Goal: Task Accomplishment & Management: Manage account settings

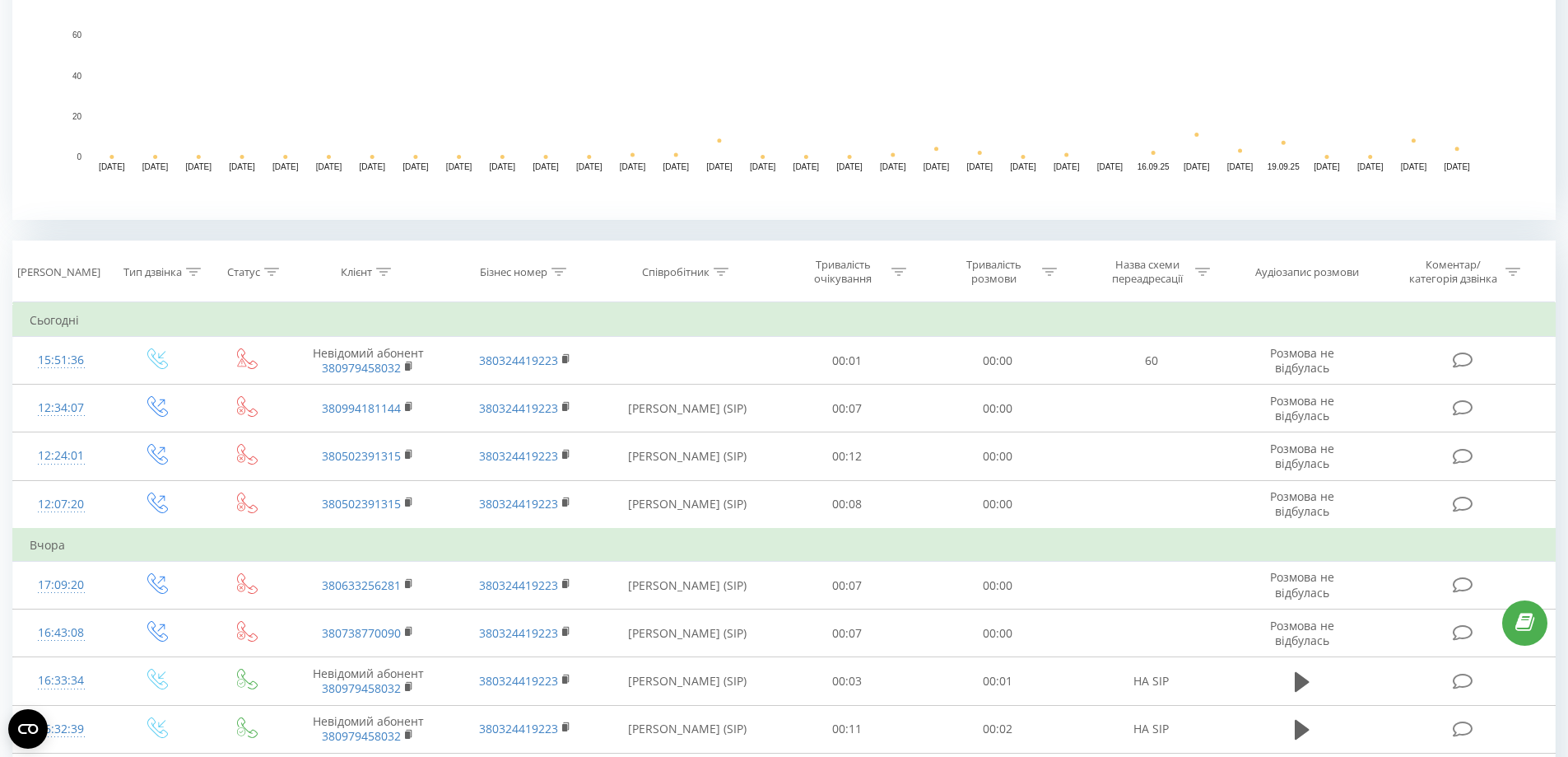
scroll to position [494, 0]
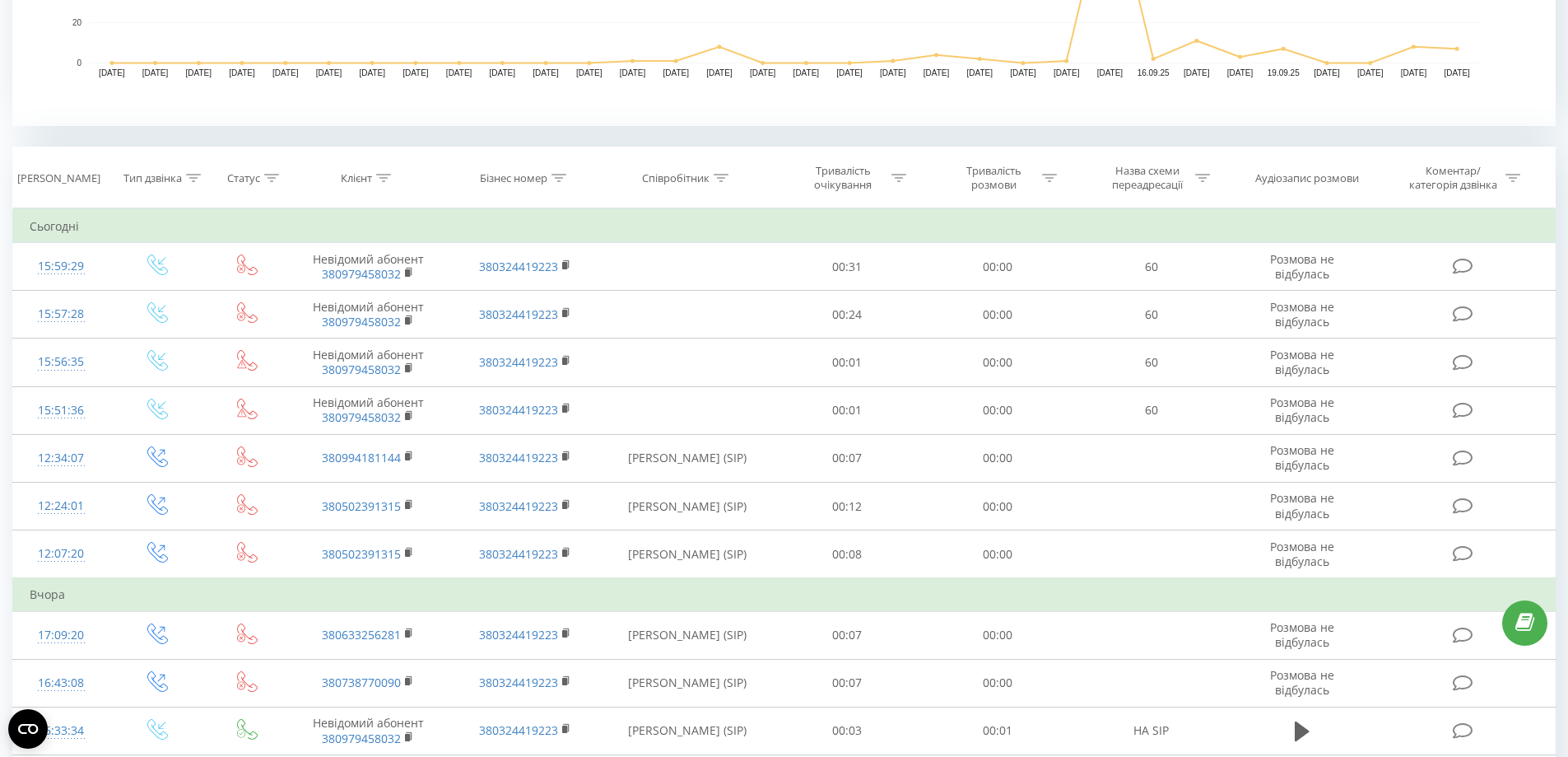
scroll to position [576, 0]
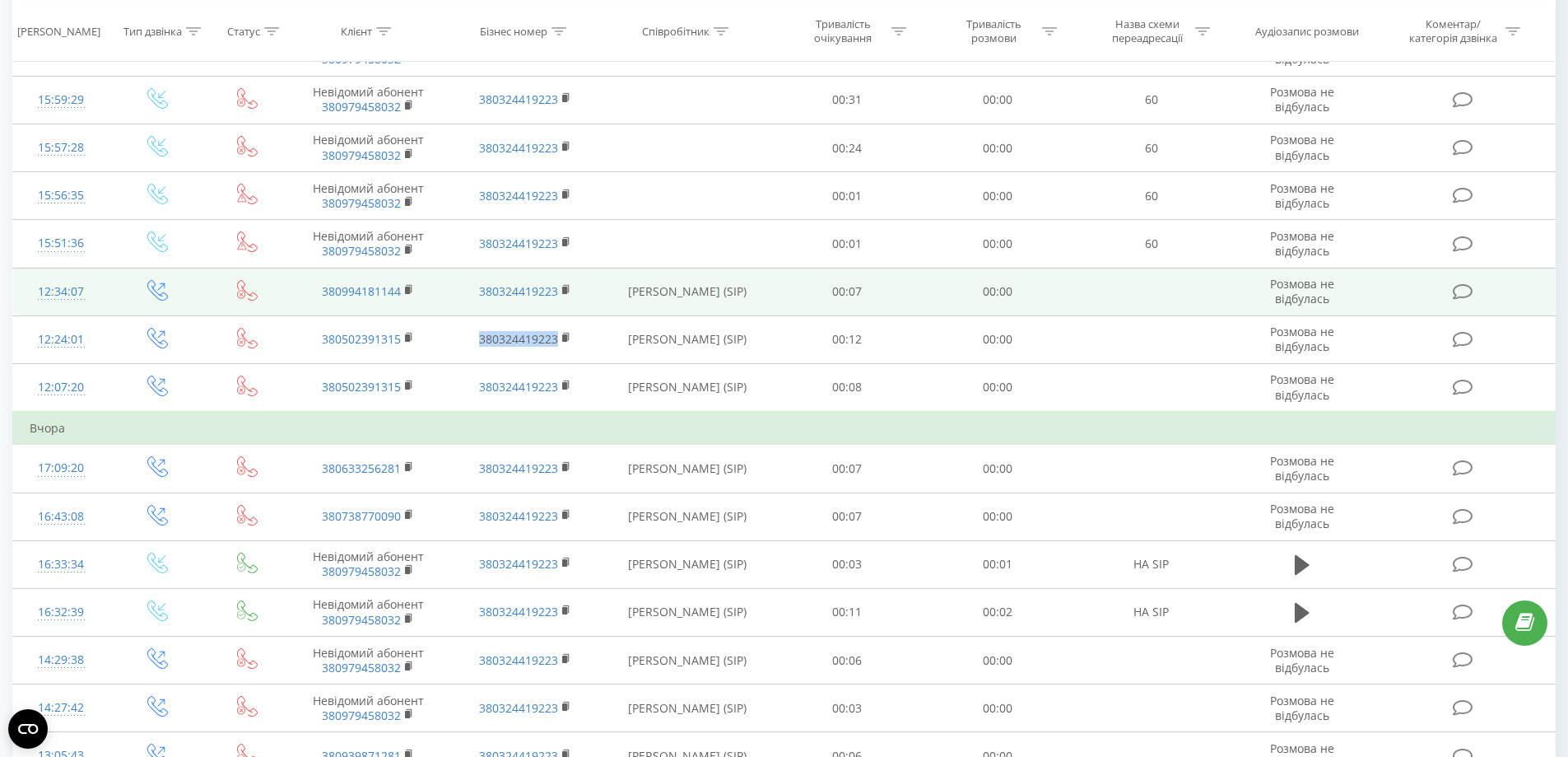
drag, startPoint x: 510, startPoint y: 346, endPoint x: 479, endPoint y: 303, distance: 53.0
click at [458, 346] on td "380324419223" at bounding box center [524, 339] width 156 height 48
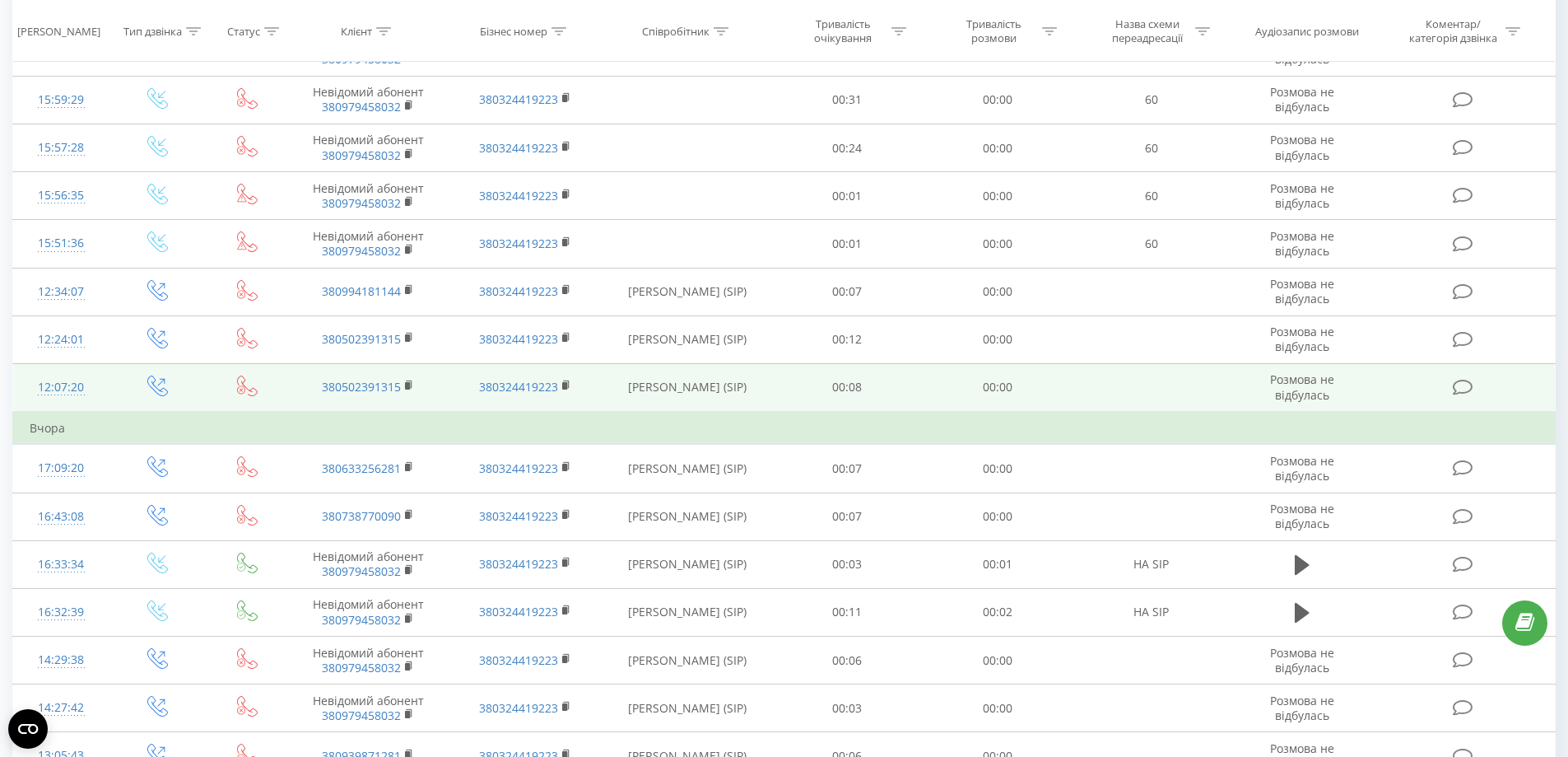
click at [557, 368] on td "380324419223" at bounding box center [524, 387] width 156 height 49
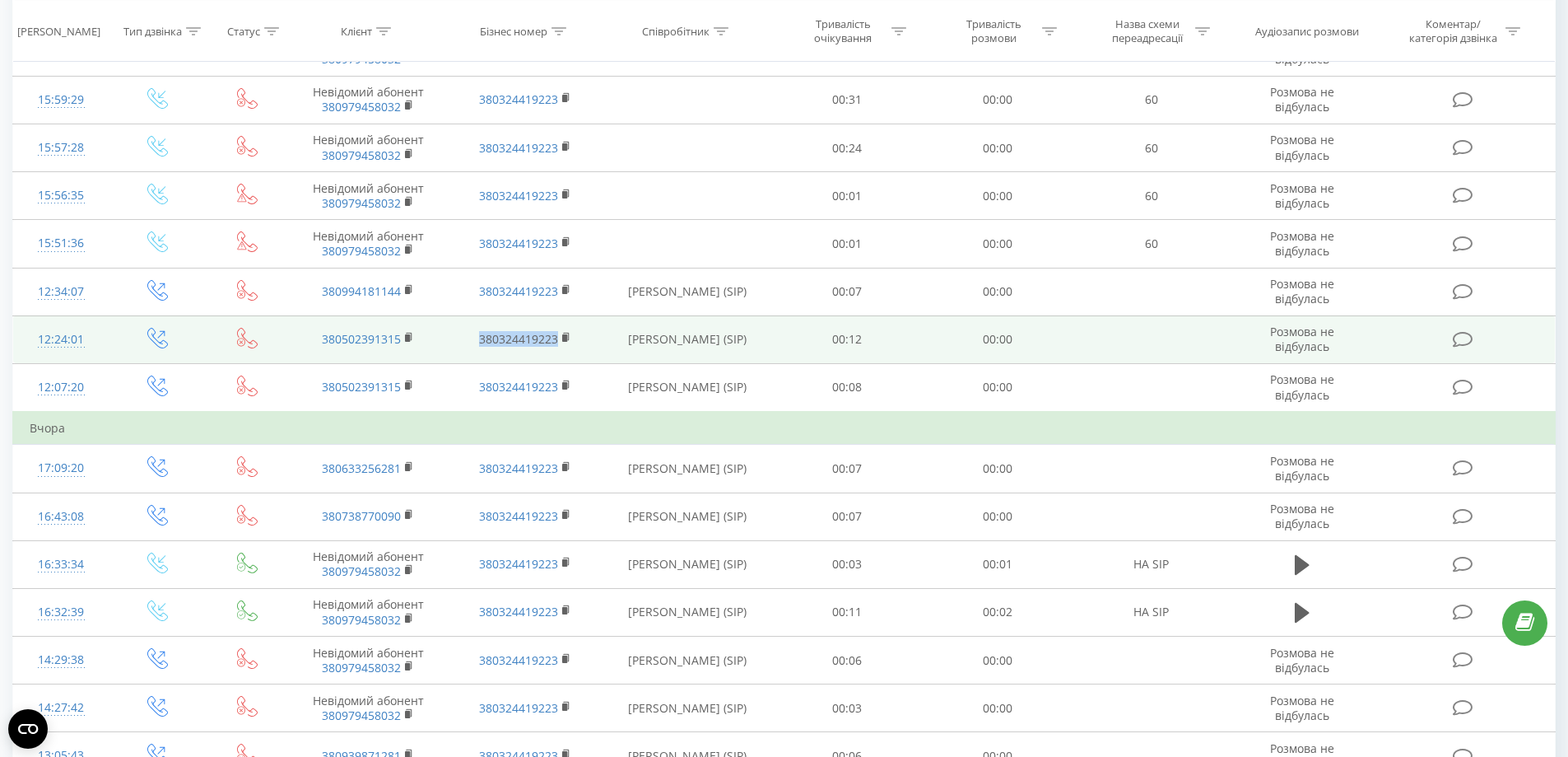
drag, startPoint x: 568, startPoint y: 353, endPoint x: 455, endPoint y: 349, distance: 113.1
click at [455, 349] on td "380324419223" at bounding box center [524, 339] width 156 height 48
copy link "380324419223"
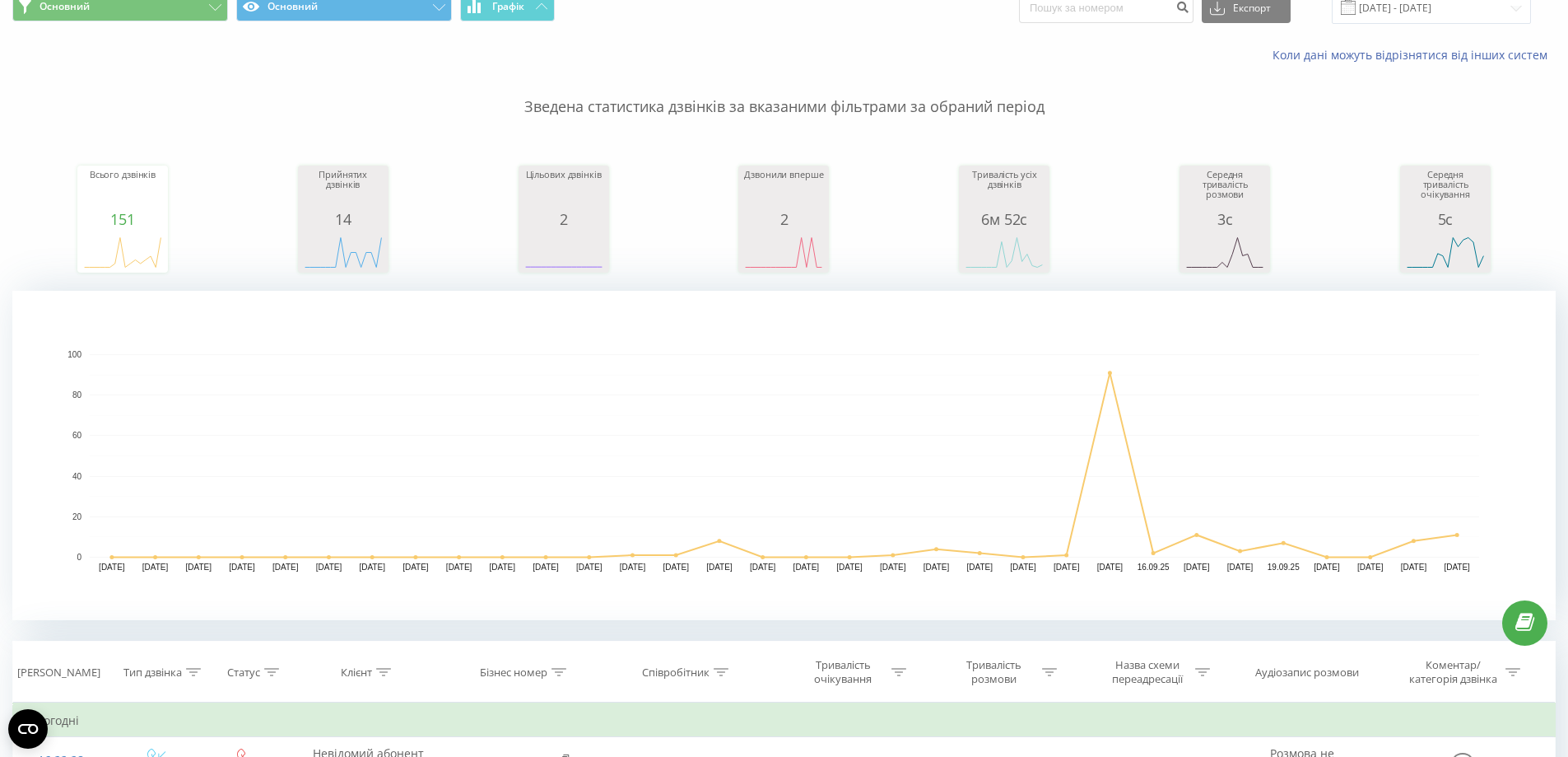
scroll to position [181, 0]
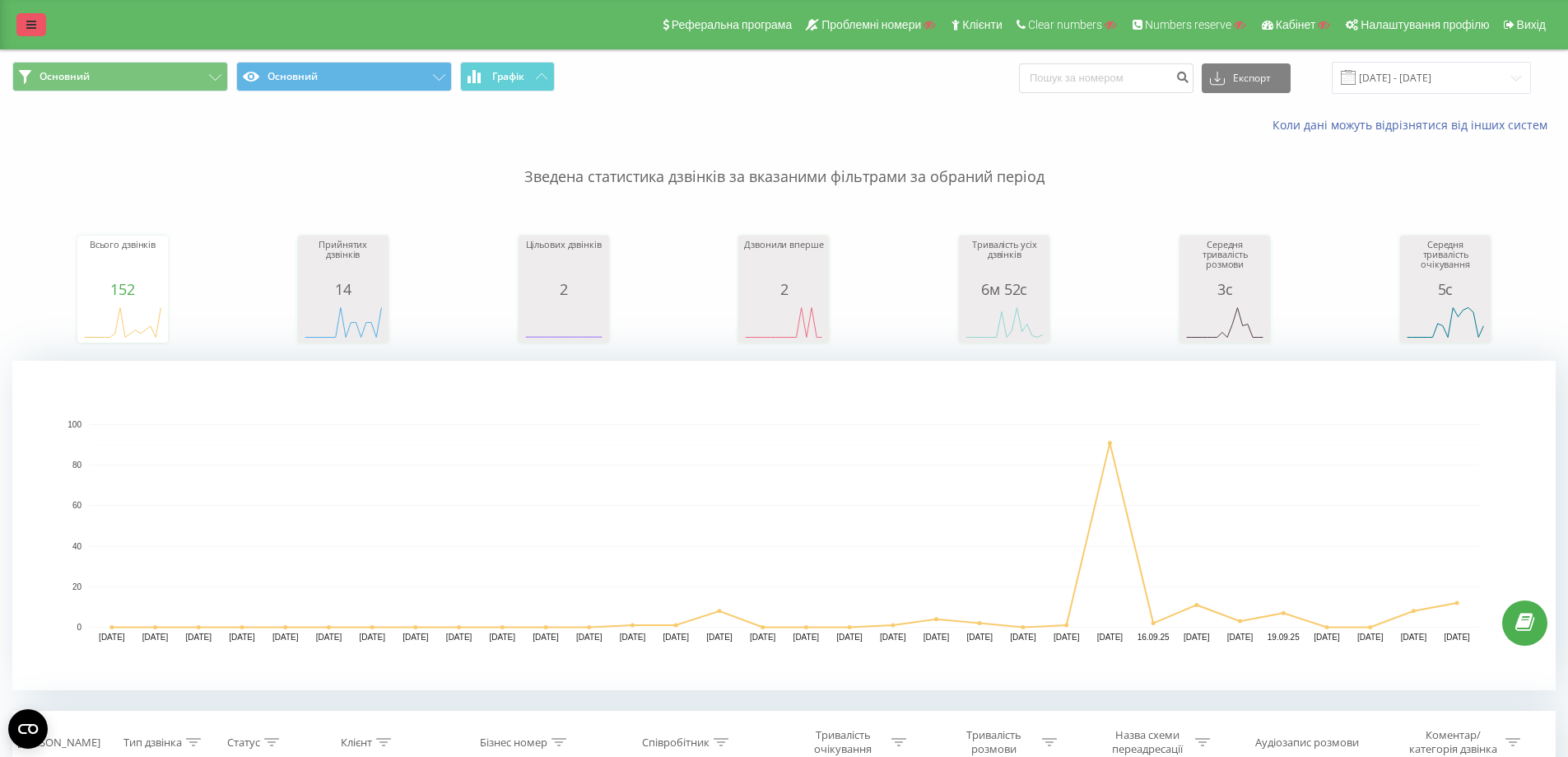
click at [20, 20] on link at bounding box center [32, 24] width 30 height 23
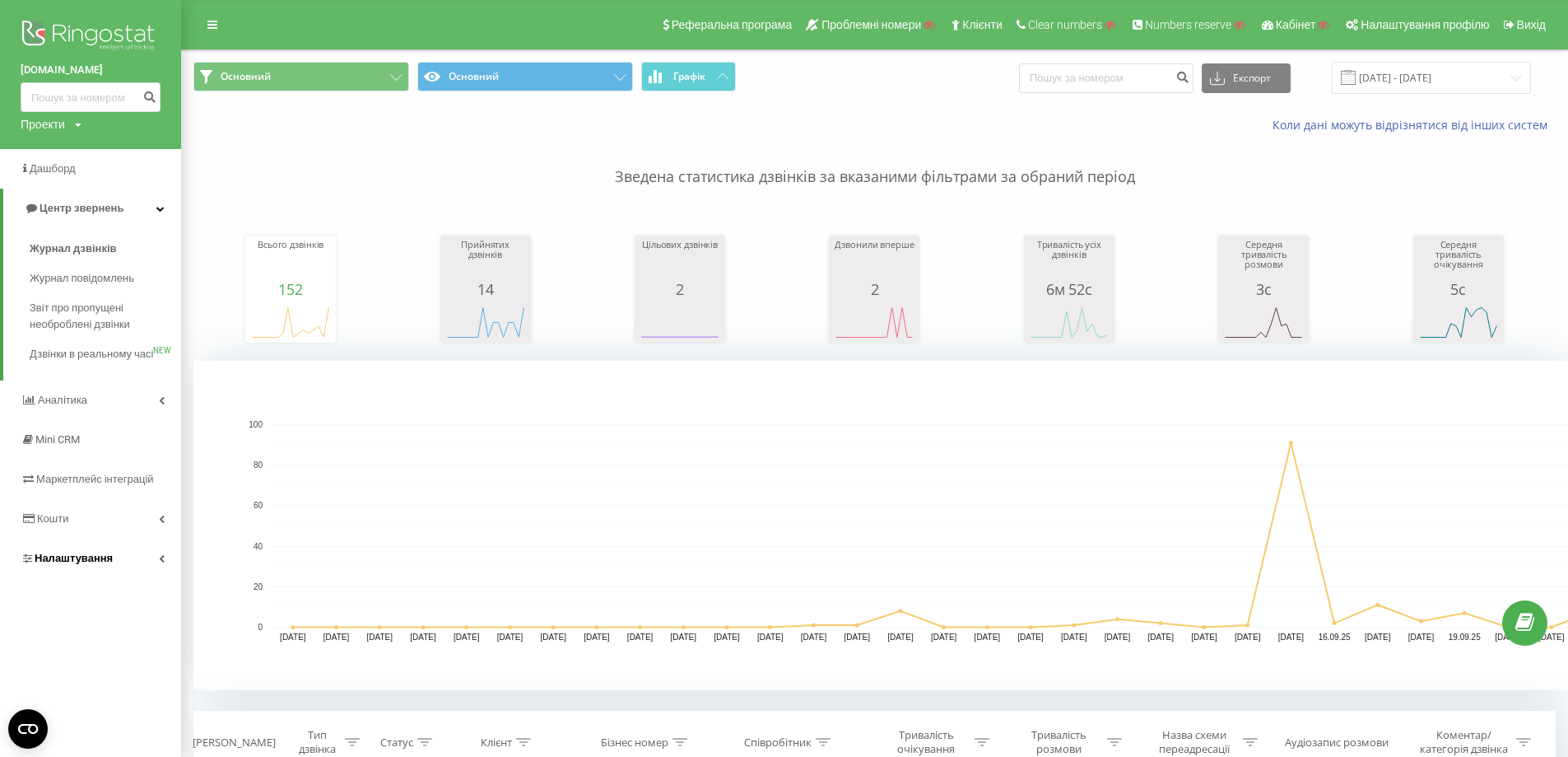
click at [97, 566] on span "Налаштування" at bounding box center [67, 558] width 92 height 17
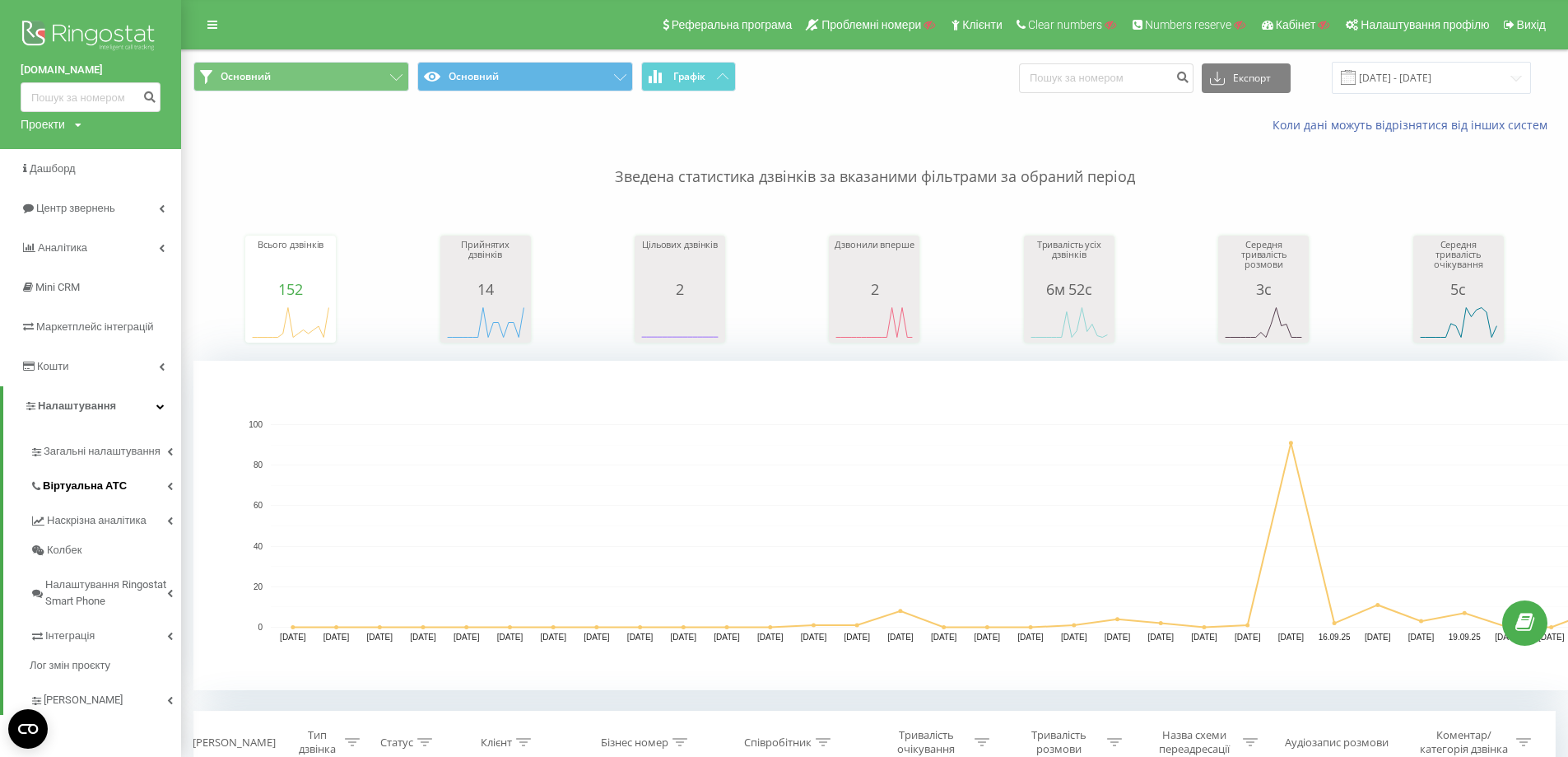
click at [103, 490] on span "Віртуальна АТС" at bounding box center [85, 485] width 84 height 17
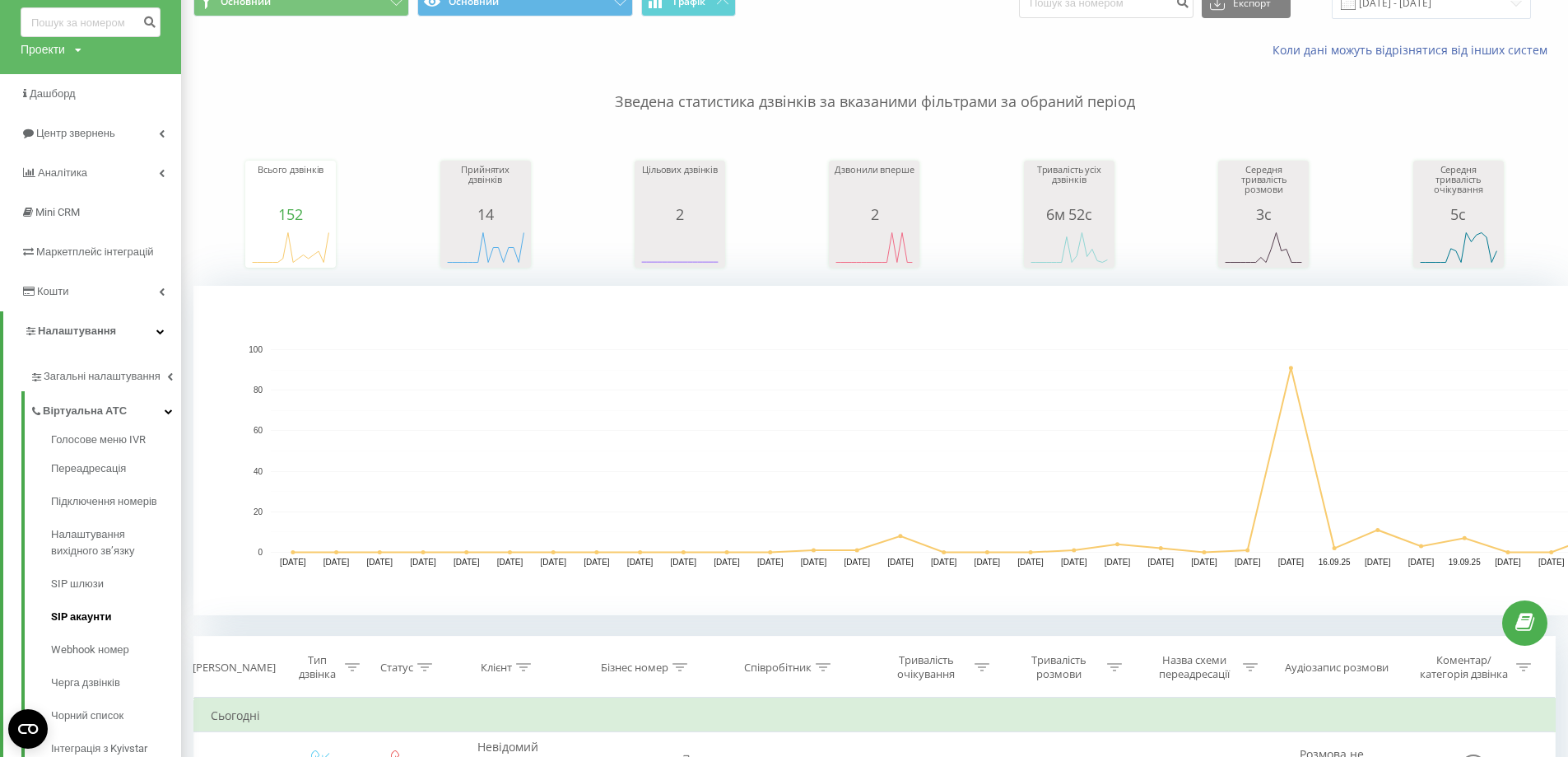
scroll to position [83, 0]
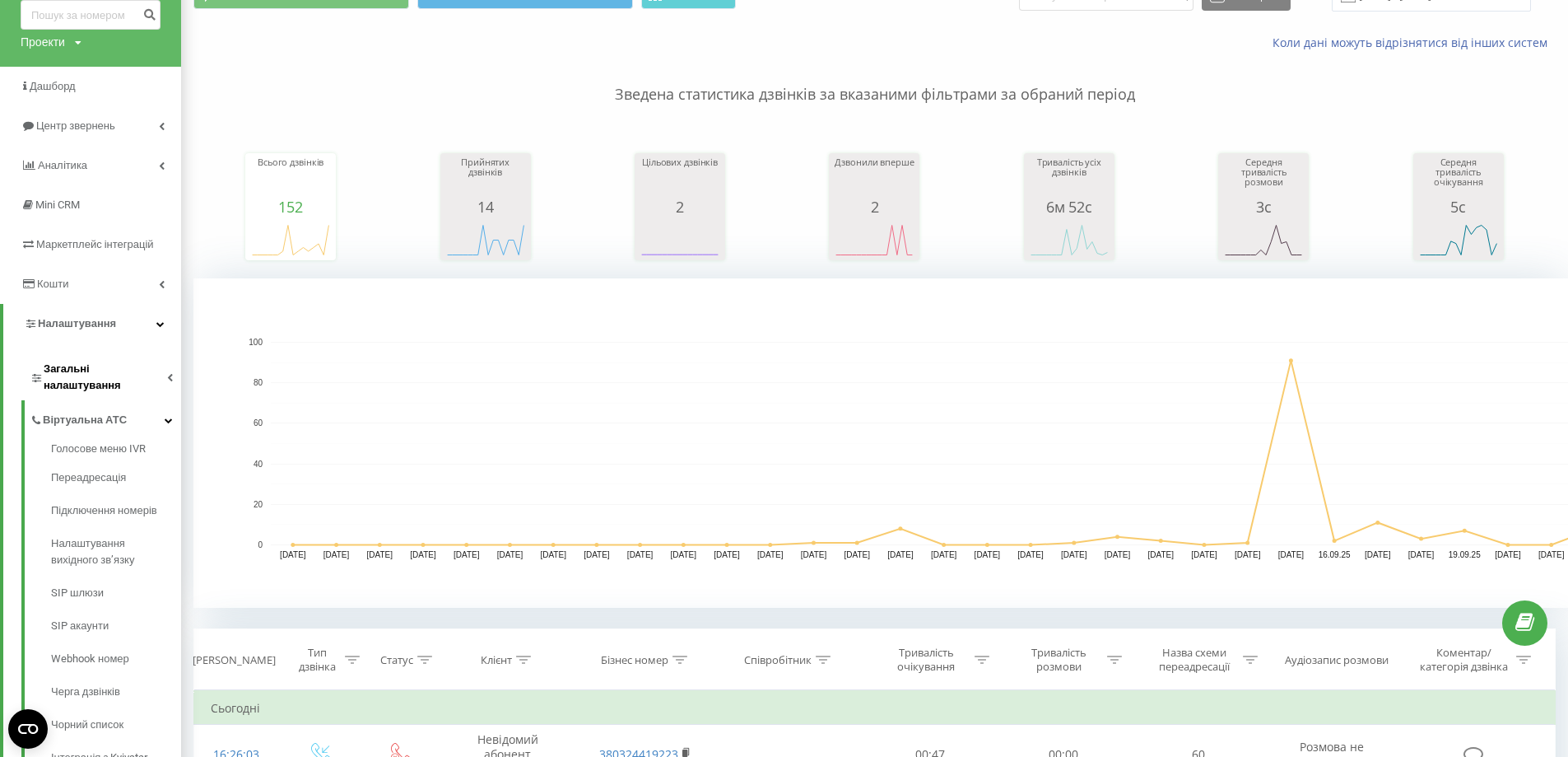
click at [123, 367] on span "Загальні налаштування" at bounding box center [105, 376] width 123 height 33
click at [117, 619] on span "Віртуальна АТС" at bounding box center [85, 627] width 84 height 17
click at [102, 466] on span "Переадресація" at bounding box center [89, 461] width 79 height 17
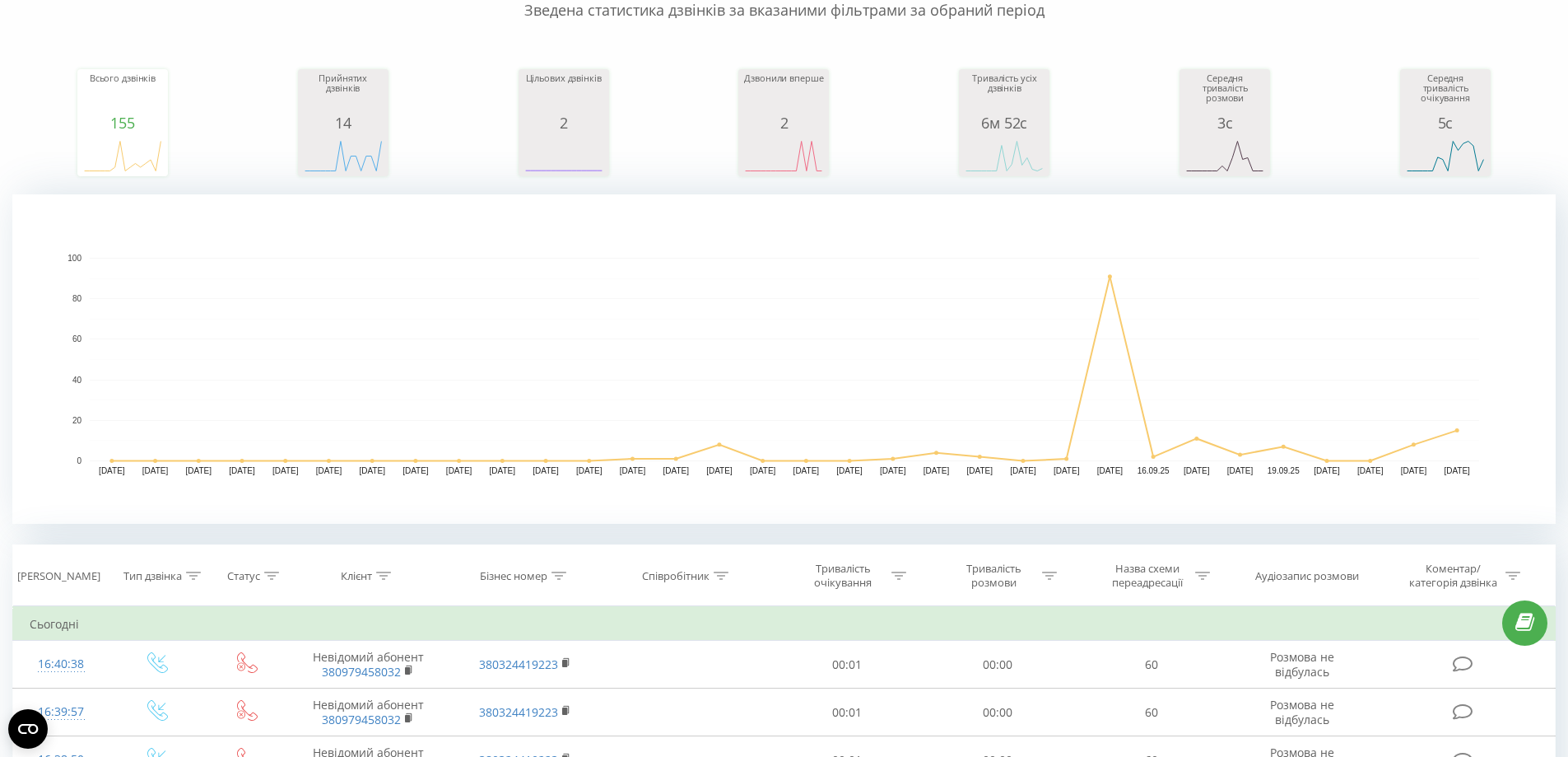
scroll to position [494, 0]
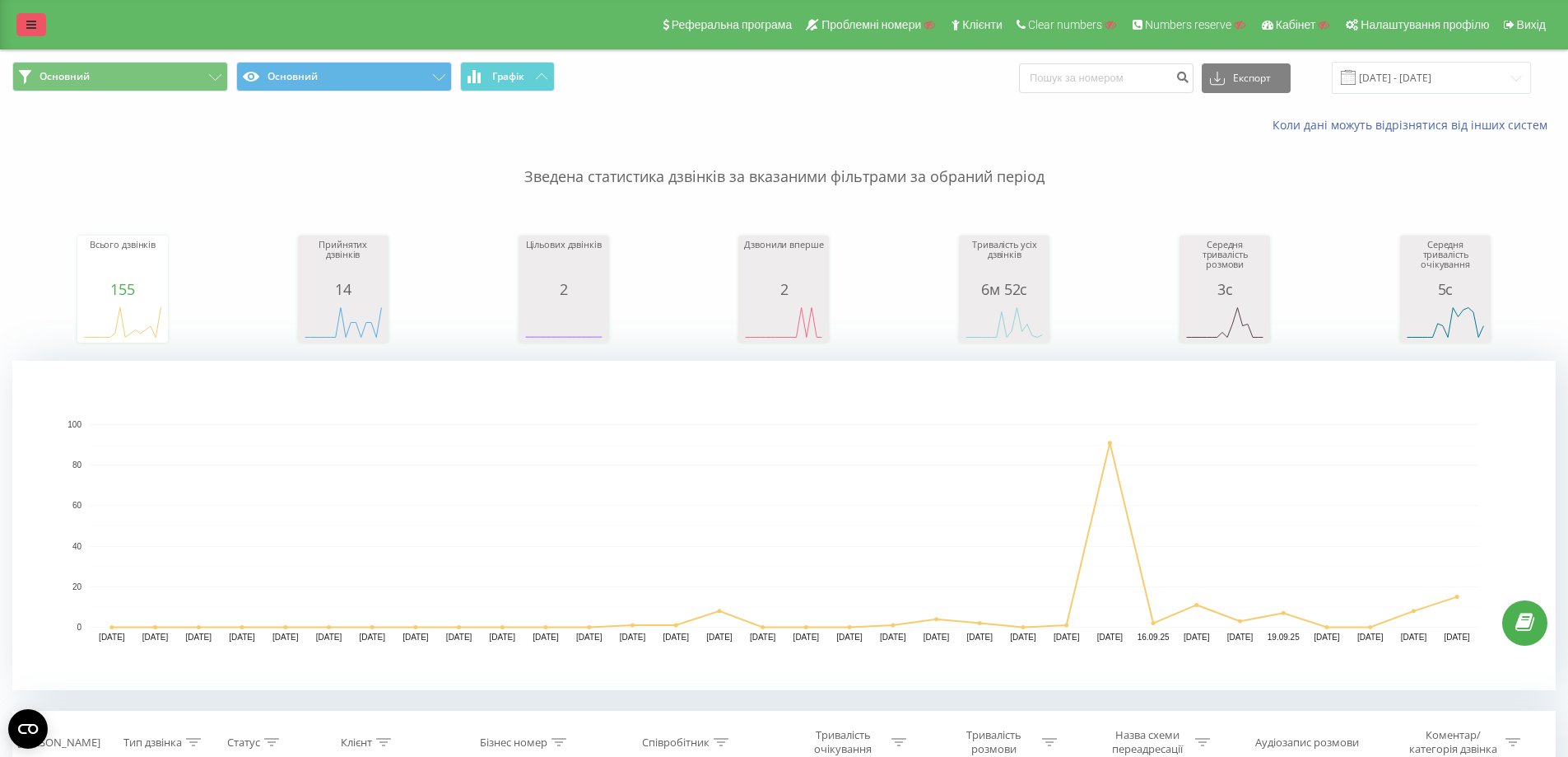
click at [29, 30] on icon at bounding box center [31, 25] width 10 height 12
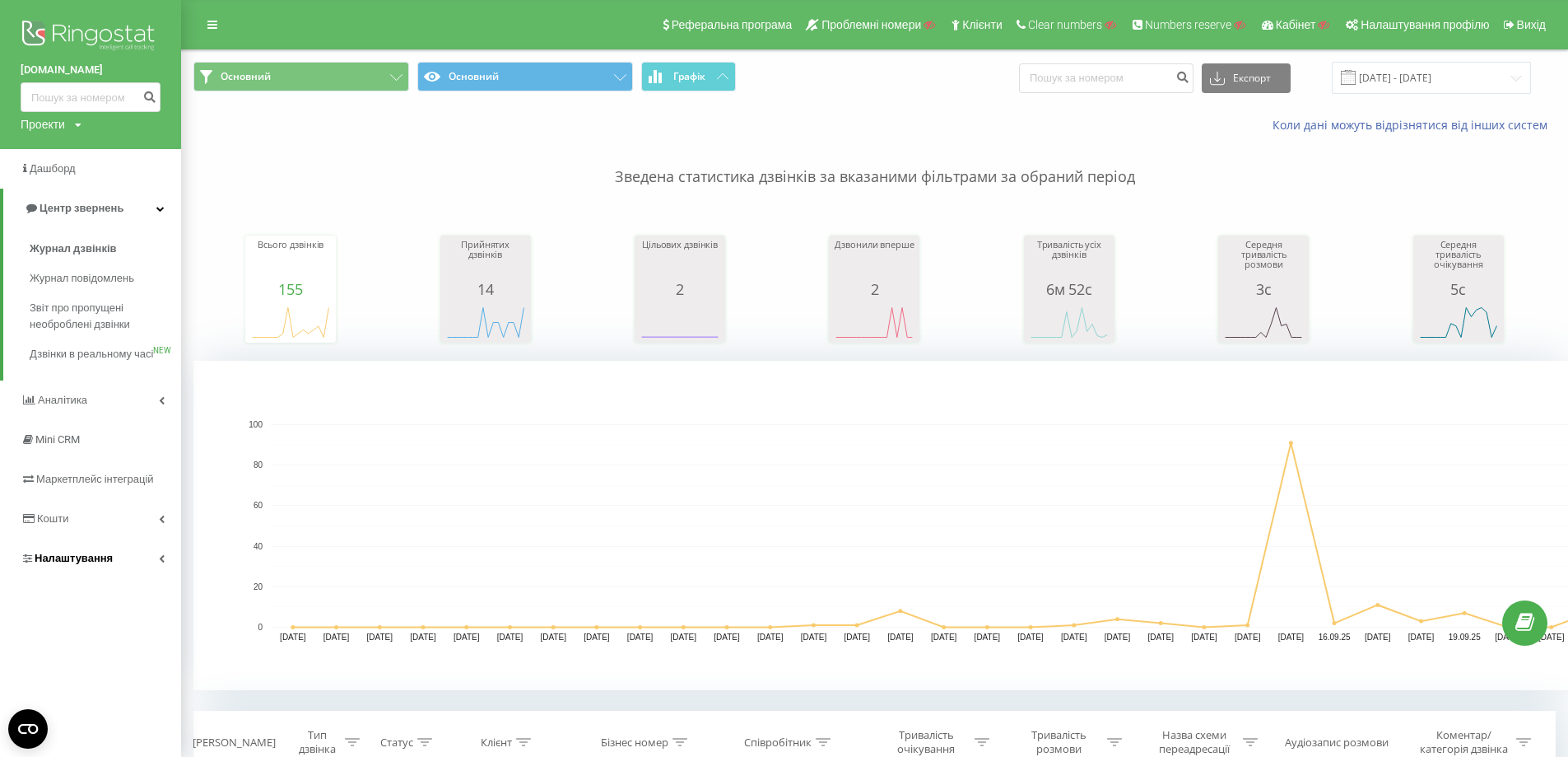
click at [78, 564] on span "Налаштування" at bounding box center [74, 557] width 79 height 12
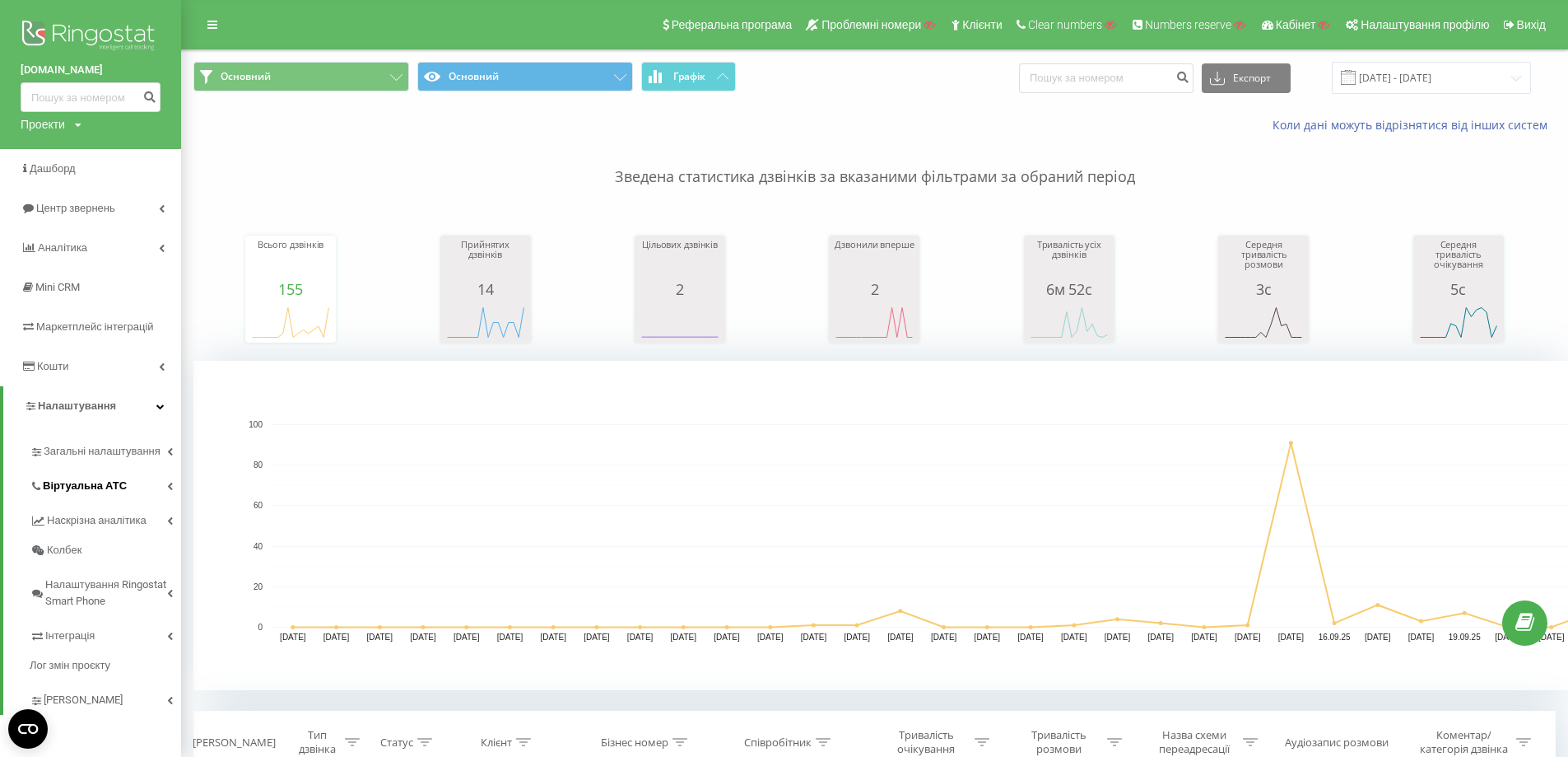
click at [93, 496] on link "Віртуальна АТС" at bounding box center [105, 482] width 151 height 35
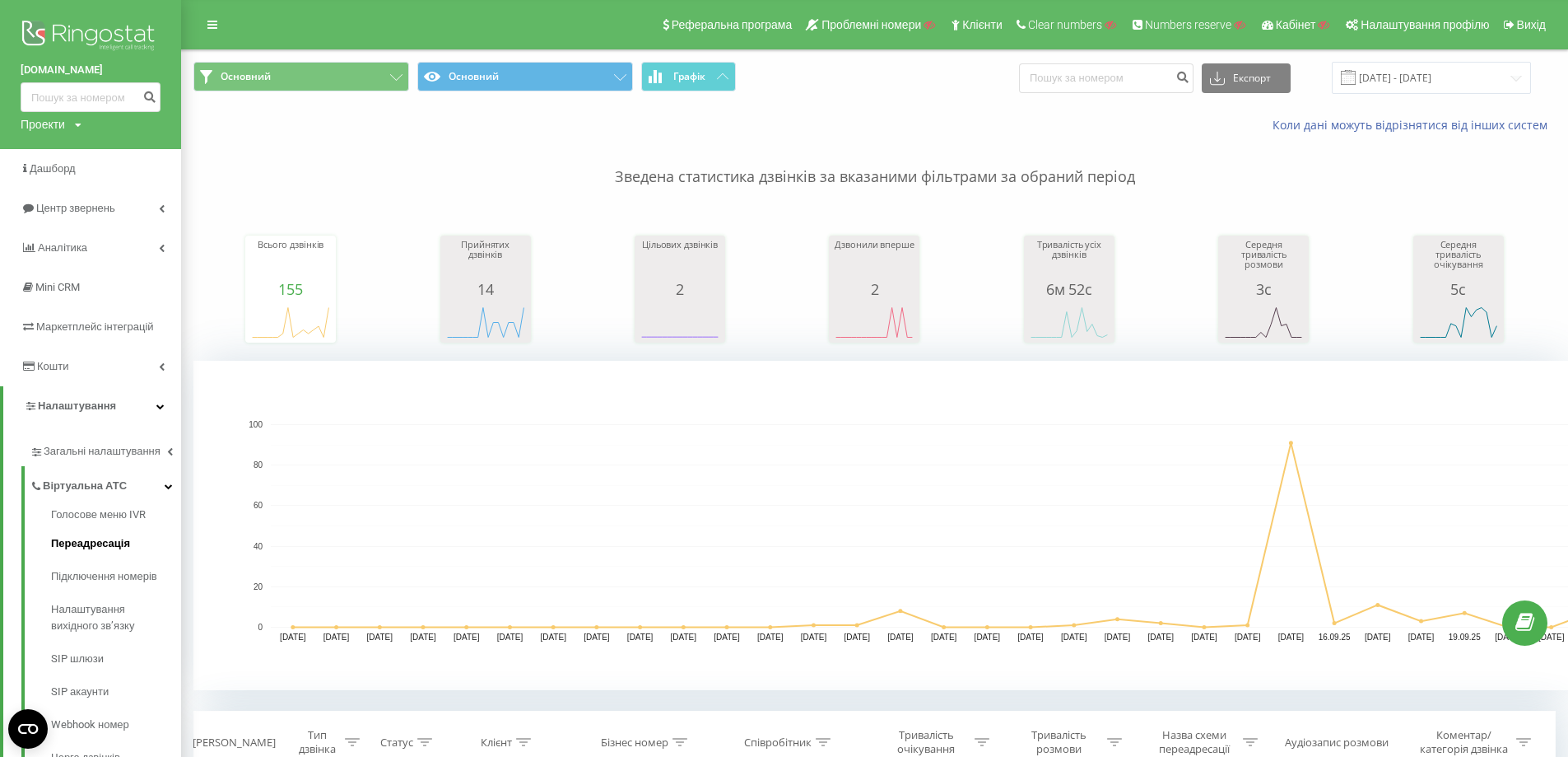
click at [104, 543] on span "Переадресація" at bounding box center [89, 543] width 79 height 17
